Goal: Information Seeking & Learning: Learn about a topic

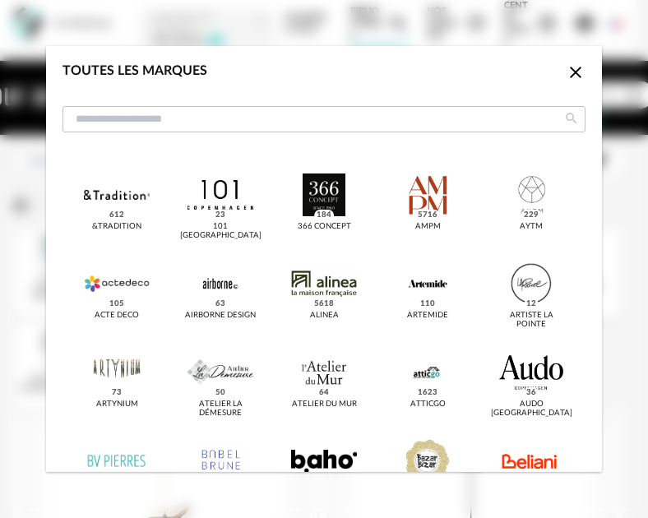
click at [345, 241] on div "366 Concept 184" at bounding box center [324, 210] width 82 height 82
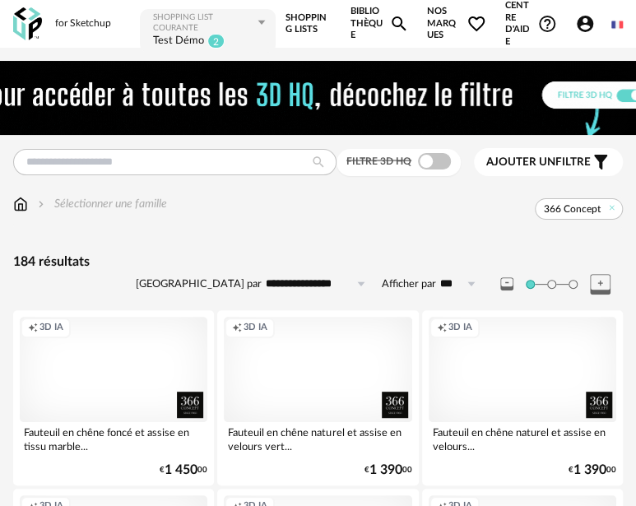
click at [450, 27] on span "Nos marques Heart Outline icon" at bounding box center [456, 24] width 59 height 48
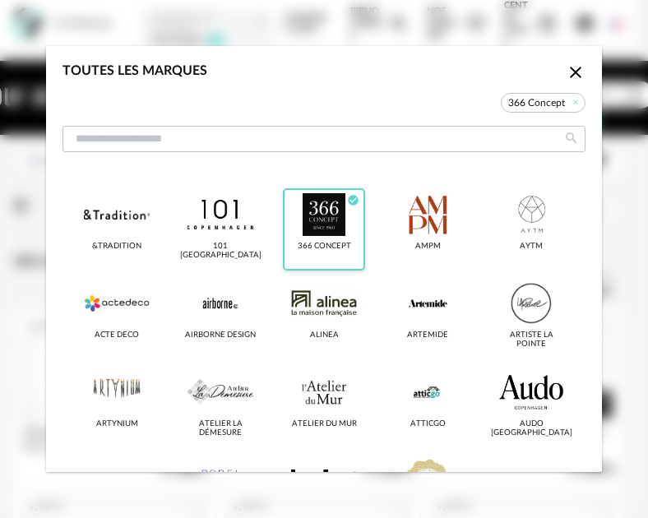
click at [348, 200] on icon "Check Circle icon" at bounding box center [353, 200] width 11 height 11
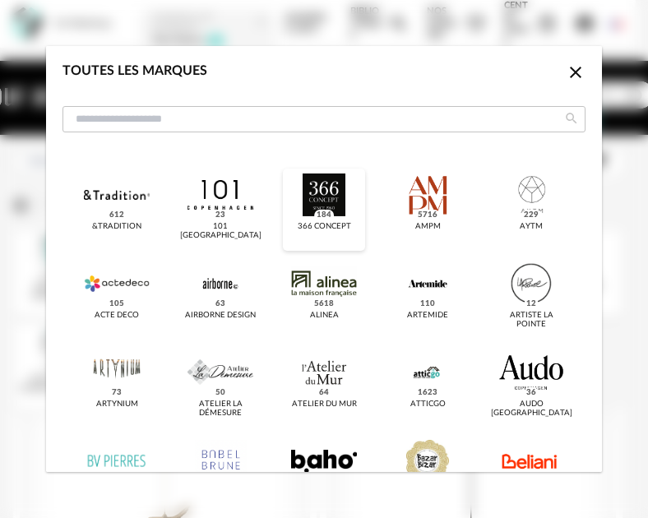
click at [336, 139] on div "Toutes les marques Close icon" at bounding box center [324, 100] width 556 height 108
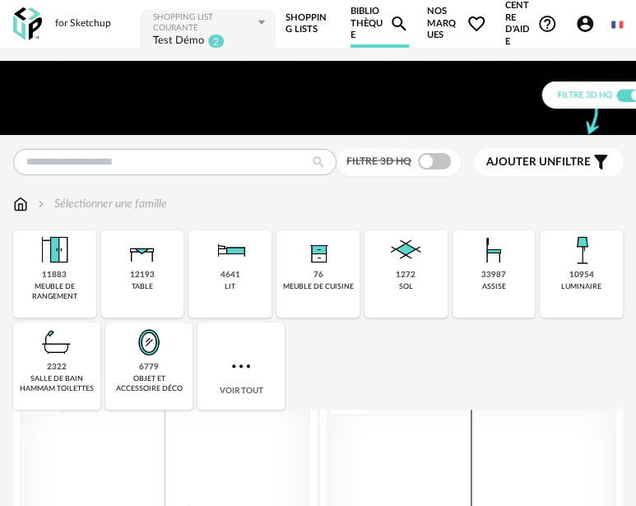
click at [451, 17] on span "Nos marques Heart Outline icon" at bounding box center [456, 24] width 59 height 48
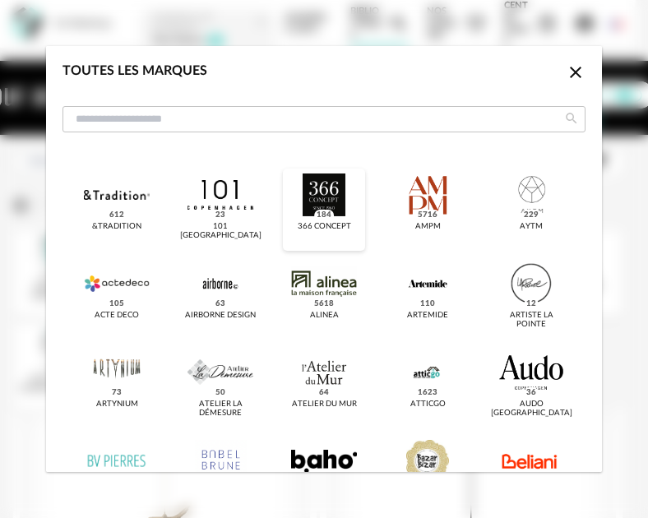
click at [347, 200] on div "dialog" at bounding box center [323, 194] width 65 height 43
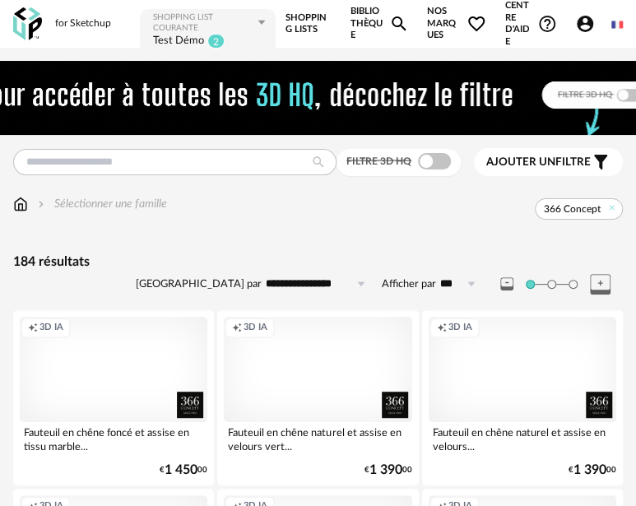
click at [348, 392] on div "Creation icon 3D IA" at bounding box center [317, 369] width 187 height 105
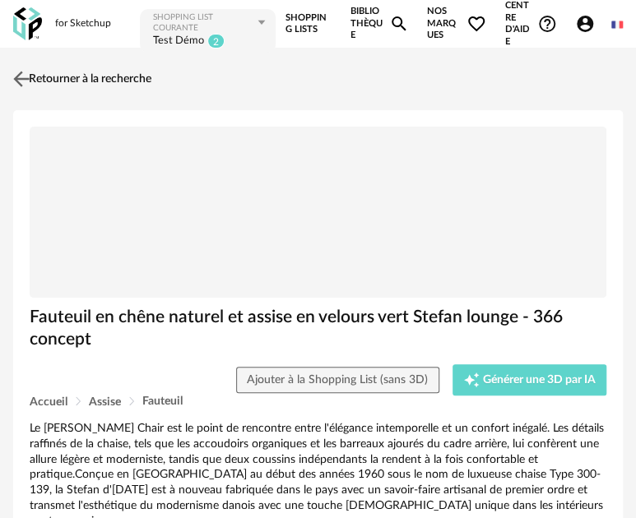
click at [10, 71] on img at bounding box center [22, 79] width 24 height 24
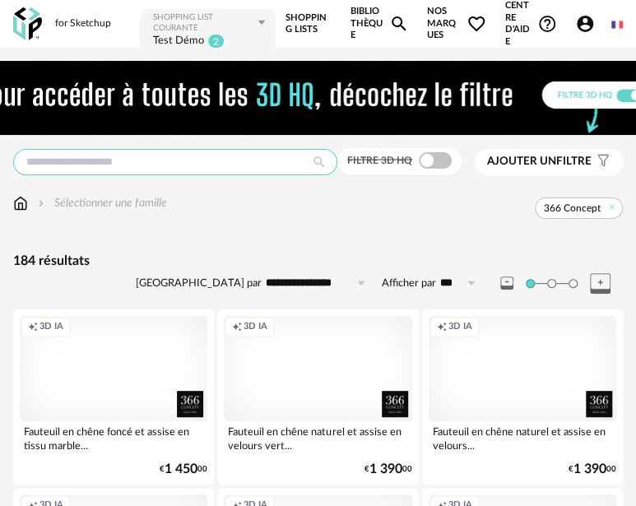
click at [67, 165] on input "text" at bounding box center [175, 162] width 324 height 26
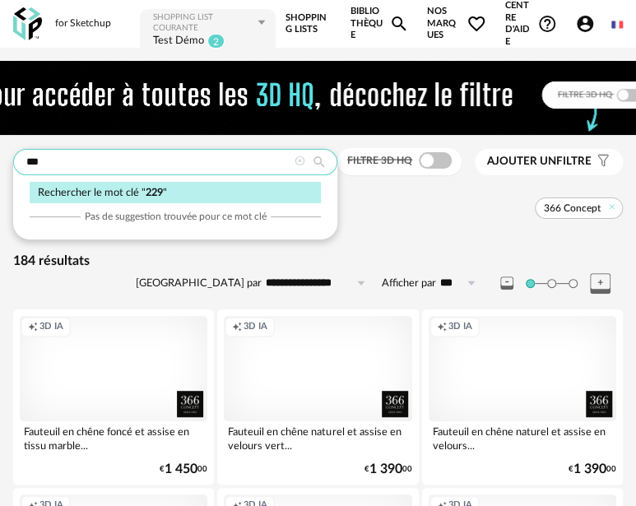
type input "***"
type input "**********"
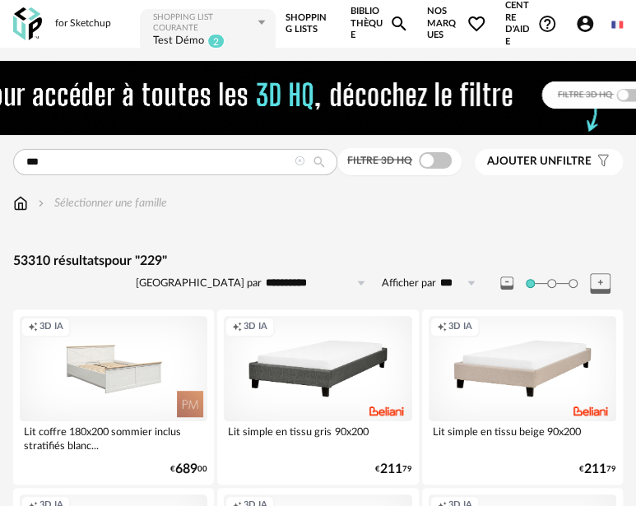
click at [145, 360] on div "Creation icon 3D IA" at bounding box center [113, 368] width 187 height 105
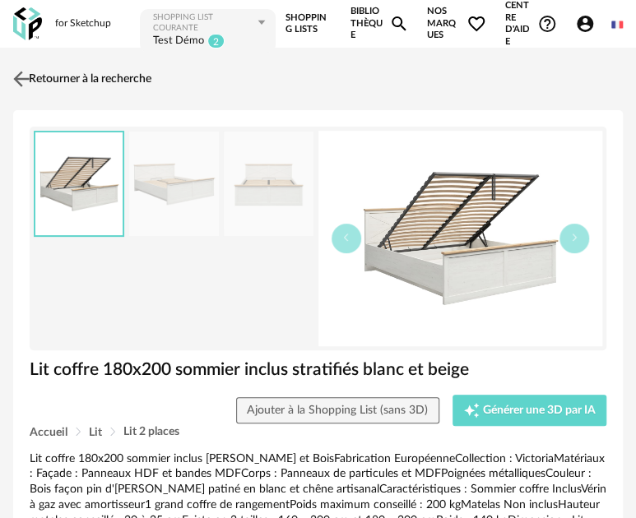
click at [25, 76] on img at bounding box center [22, 79] width 24 height 24
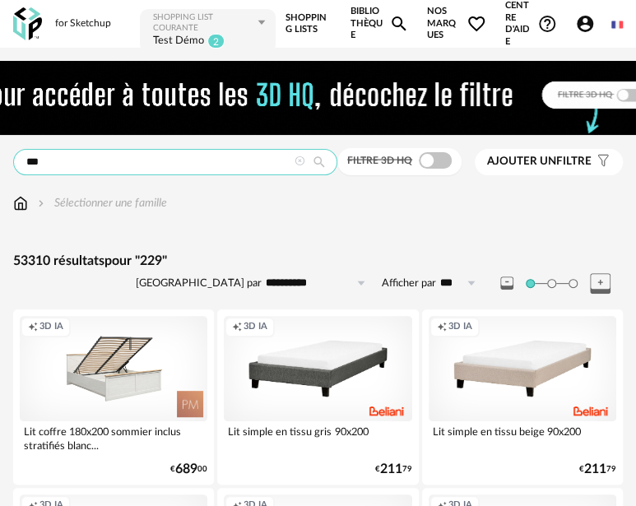
click at [84, 165] on input "***" at bounding box center [175, 162] width 324 height 26
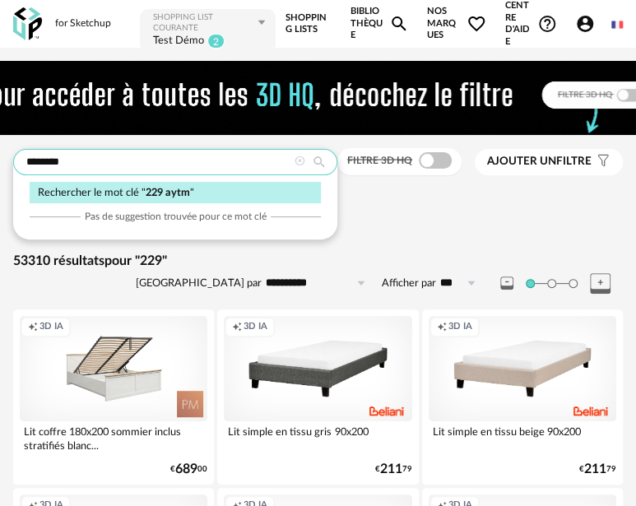
type input "********"
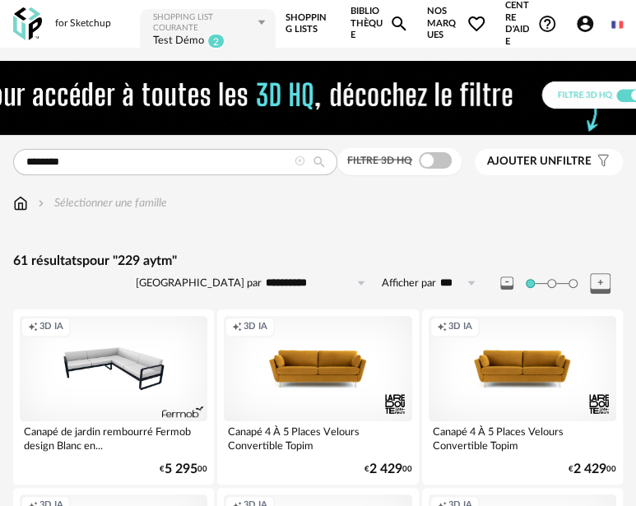
click at [363, 23] on link "Bibliothèque Magnify icon" at bounding box center [379, 24] width 58 height 48
click at [441, 16] on span "Nos marques Heart Outline icon" at bounding box center [456, 24] width 59 height 48
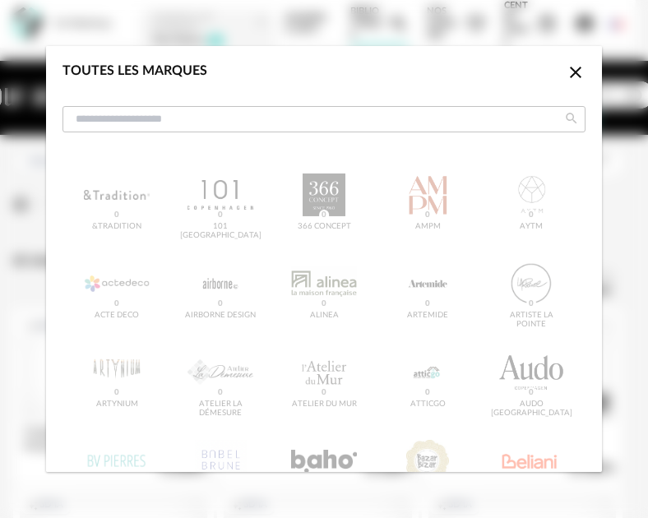
click at [566, 68] on icon "Close icon" at bounding box center [576, 72] width 20 height 20
click at [620, 205] on div "Toutes les marques Close icon &tradition 0 101 Copenhagen 0 366 Concept 0 AMPM …" at bounding box center [324, 259] width 648 height 518
click at [566, 67] on icon "Close icon" at bounding box center [576, 72] width 20 height 20
click at [566, 72] on div "Close icon" at bounding box center [576, 74] width 20 height 24
click at [409, 46] on div "Toutes les marques Close icon" at bounding box center [324, 100] width 556 height 108
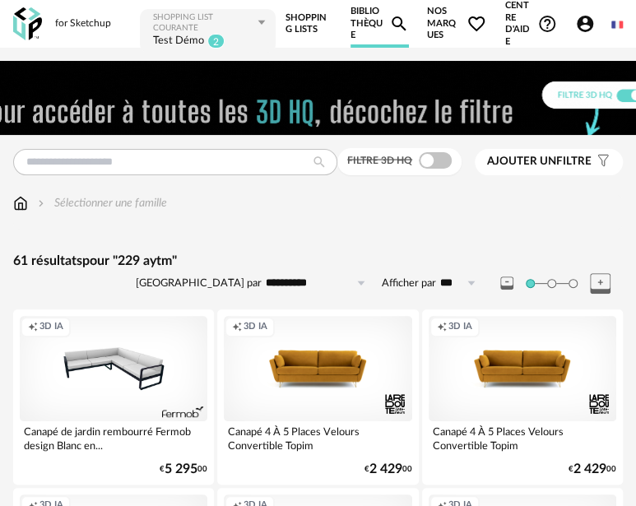
click at [18, 203] on img at bounding box center [20, 203] width 15 height 16
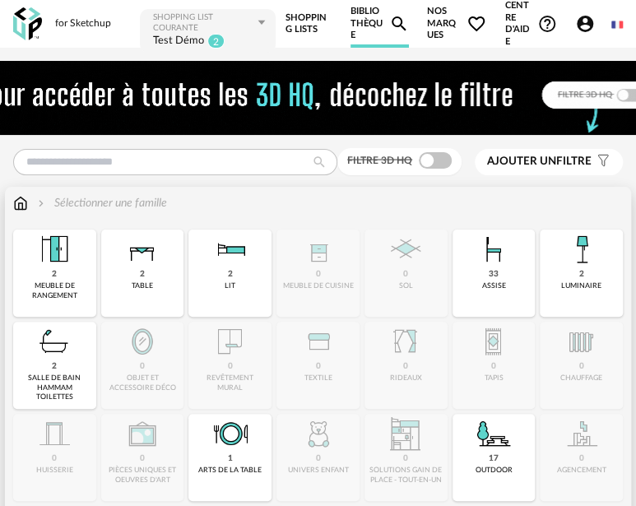
click at [18, 201] on img at bounding box center [20, 203] width 15 height 16
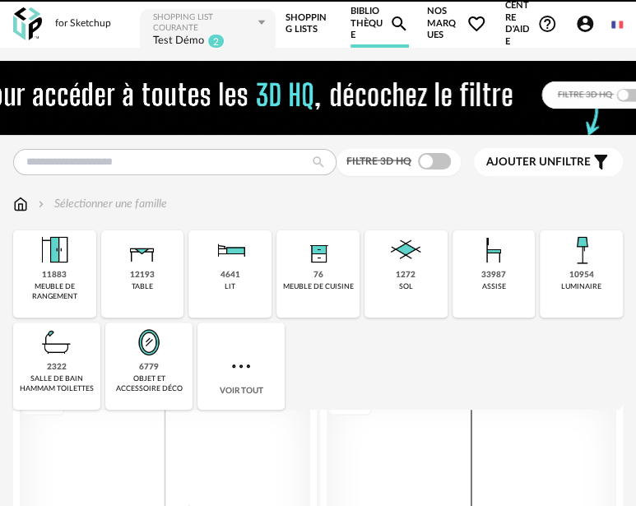
click at [442, 13] on span "Nos marques Heart Outline icon" at bounding box center [456, 24] width 59 height 48
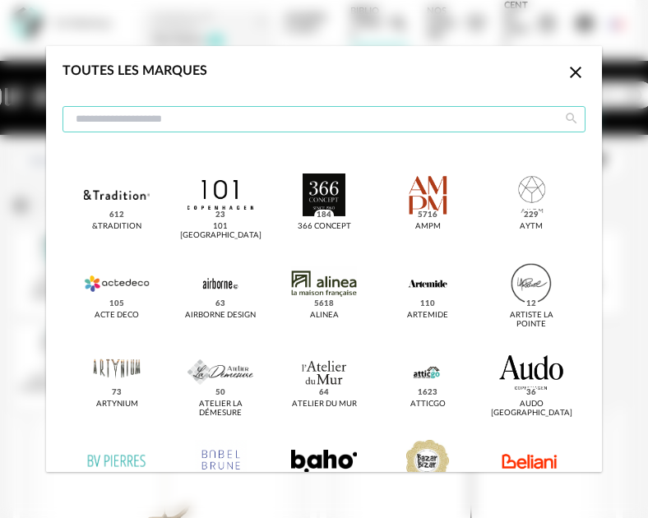
click at [206, 121] on input "dialog" at bounding box center [323, 119] width 523 height 26
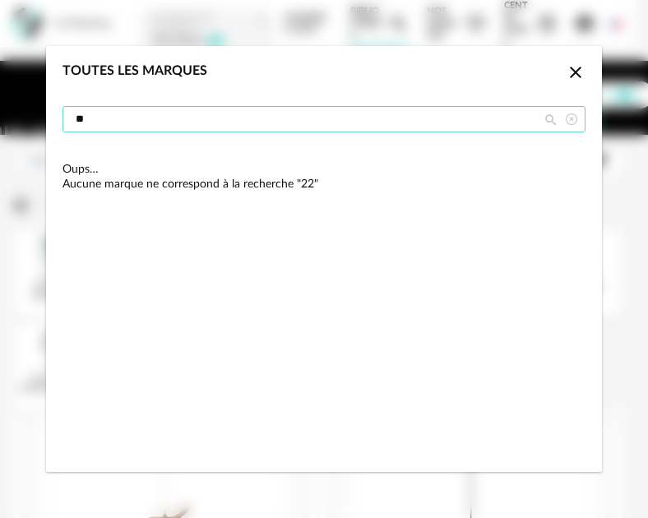
type input "*"
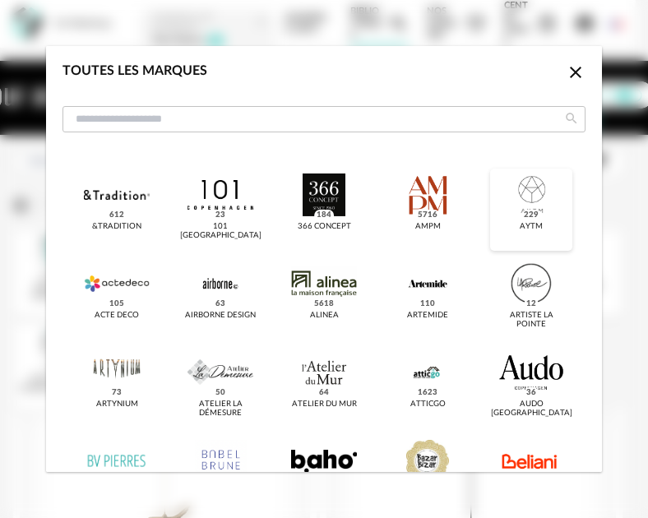
click at [522, 203] on div "dialog" at bounding box center [530, 194] width 65 height 43
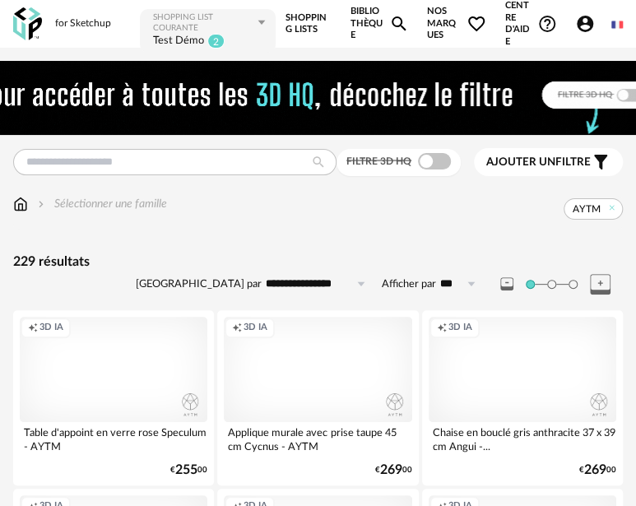
click at [186, 377] on div "Creation icon 3D IA" at bounding box center [113, 369] width 187 height 105
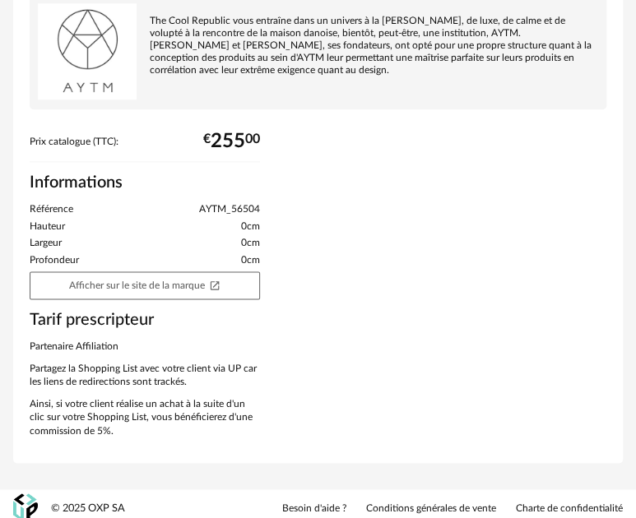
scroll to position [533, 0]
